Goal: Transaction & Acquisition: Purchase product/service

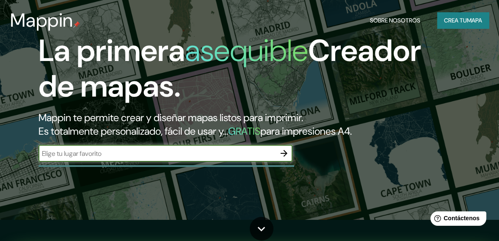
scroll to position [22, 0]
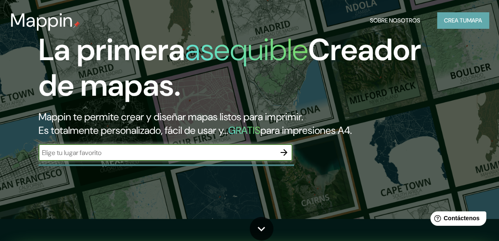
click at [461, 19] on font "Crea tu" at bounding box center [455, 21] width 23 height 8
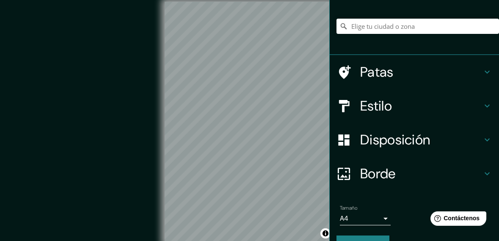
scroll to position [62, 0]
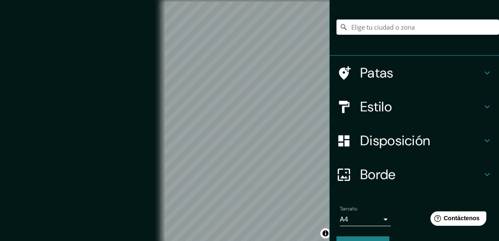
click at [494, 112] on div "Estilo" at bounding box center [414, 107] width 169 height 34
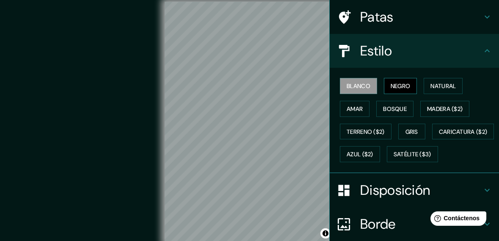
click at [396, 88] on font "Negro" at bounding box center [401, 86] width 20 height 8
click at [360, 85] on font "Blanco" at bounding box center [359, 86] width 24 height 8
click at [451, 85] on font "Natural" at bounding box center [443, 86] width 25 height 8
click at [361, 88] on font "Blanco" at bounding box center [359, 86] width 24 height 8
click at [485, 18] on icon at bounding box center [487, 17] width 10 height 10
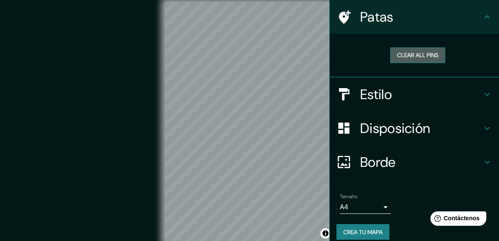
click at [433, 55] on button "Clear all pins" at bounding box center [417, 55] width 55 height 16
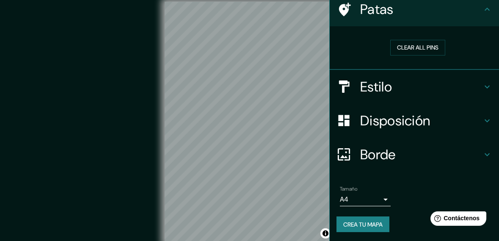
click at [488, 155] on icon at bounding box center [487, 155] width 10 height 10
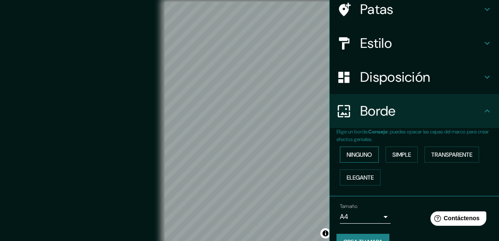
click at [366, 151] on font "Ninguno" at bounding box center [359, 155] width 25 height 8
click at [368, 154] on font "Ninguno" at bounding box center [359, 155] width 25 height 8
click at [409, 155] on font "Simple" at bounding box center [402, 155] width 19 height 8
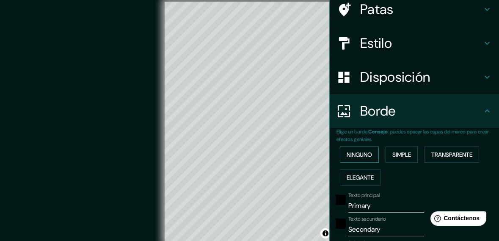
click at [359, 151] on font "Ninguno" at bounding box center [359, 155] width 25 height 8
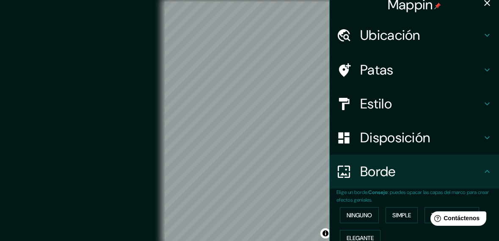
scroll to position [0, 0]
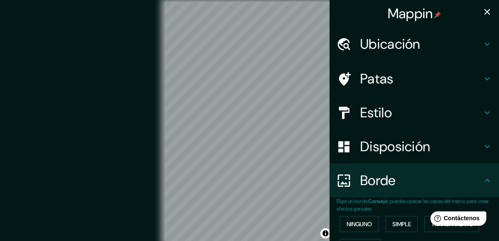
click at [487, 11] on icon "button" at bounding box center [488, 12] width 6 height 6
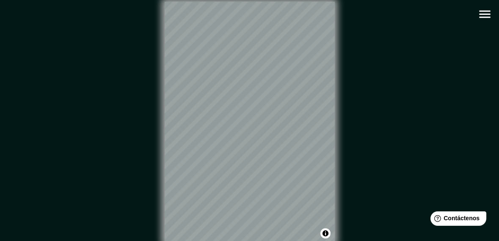
scroll to position [12, 0]
